Goal: Find contact information: Find contact information

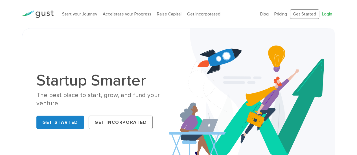
click at [327, 13] on link "Login" at bounding box center [327, 14] width 10 height 5
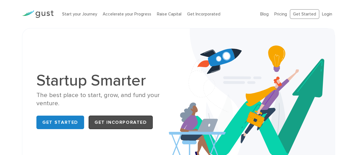
click at [99, 120] on link "Get Incorporated" at bounding box center [121, 123] width 64 height 14
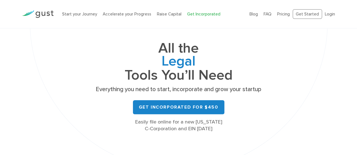
scroll to position [52, 0]
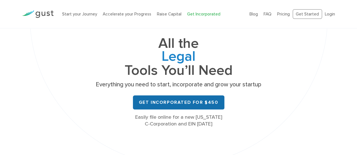
click at [180, 101] on link "Get Incorporated for $450" at bounding box center [178, 103] width 91 height 14
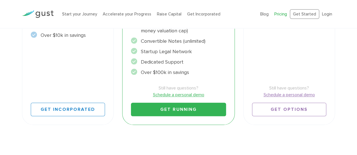
scroll to position [231, 0]
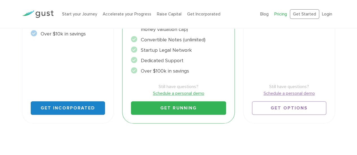
click at [90, 107] on link "Get Incorporated" at bounding box center [68, 109] width 74 height 14
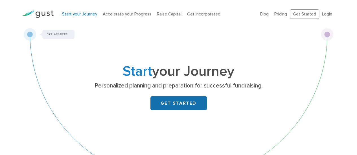
click at [164, 101] on link "GET STARTED" at bounding box center [178, 103] width 56 height 14
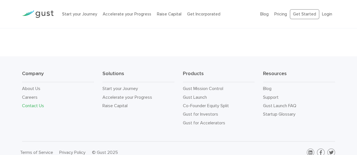
scroll to position [240, 0]
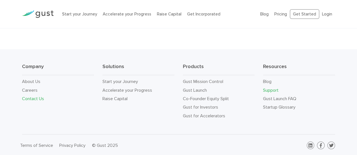
click at [272, 90] on link "Support" at bounding box center [271, 90] width 16 height 5
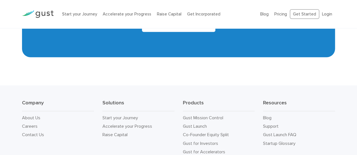
scroll to position [2620, 0]
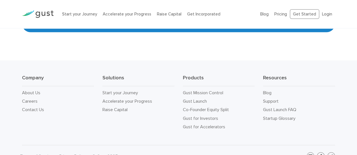
drag, startPoint x: 0, startPoint y: 0, endPoint x: 356, endPoint y: 169, distance: 393.8
click at [32, 107] on link "Contact Us" at bounding box center [33, 109] width 22 height 5
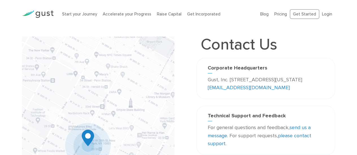
click at [303, 128] on link "send us a message" at bounding box center [259, 132] width 103 height 14
click at [304, 127] on link "send us a message" at bounding box center [259, 132] width 103 height 14
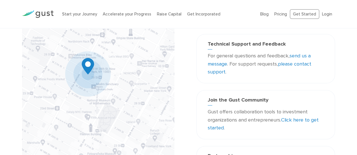
scroll to position [51, 0]
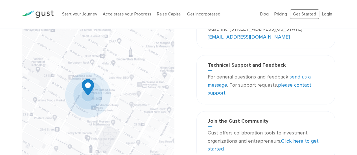
click at [223, 85] on link "send us a message" at bounding box center [259, 81] width 103 height 14
click at [225, 85] on link "send us a message" at bounding box center [259, 81] width 103 height 14
click at [285, 85] on link "please contact support" at bounding box center [259, 89] width 103 height 14
